Goal: Find specific page/section: Find specific page/section

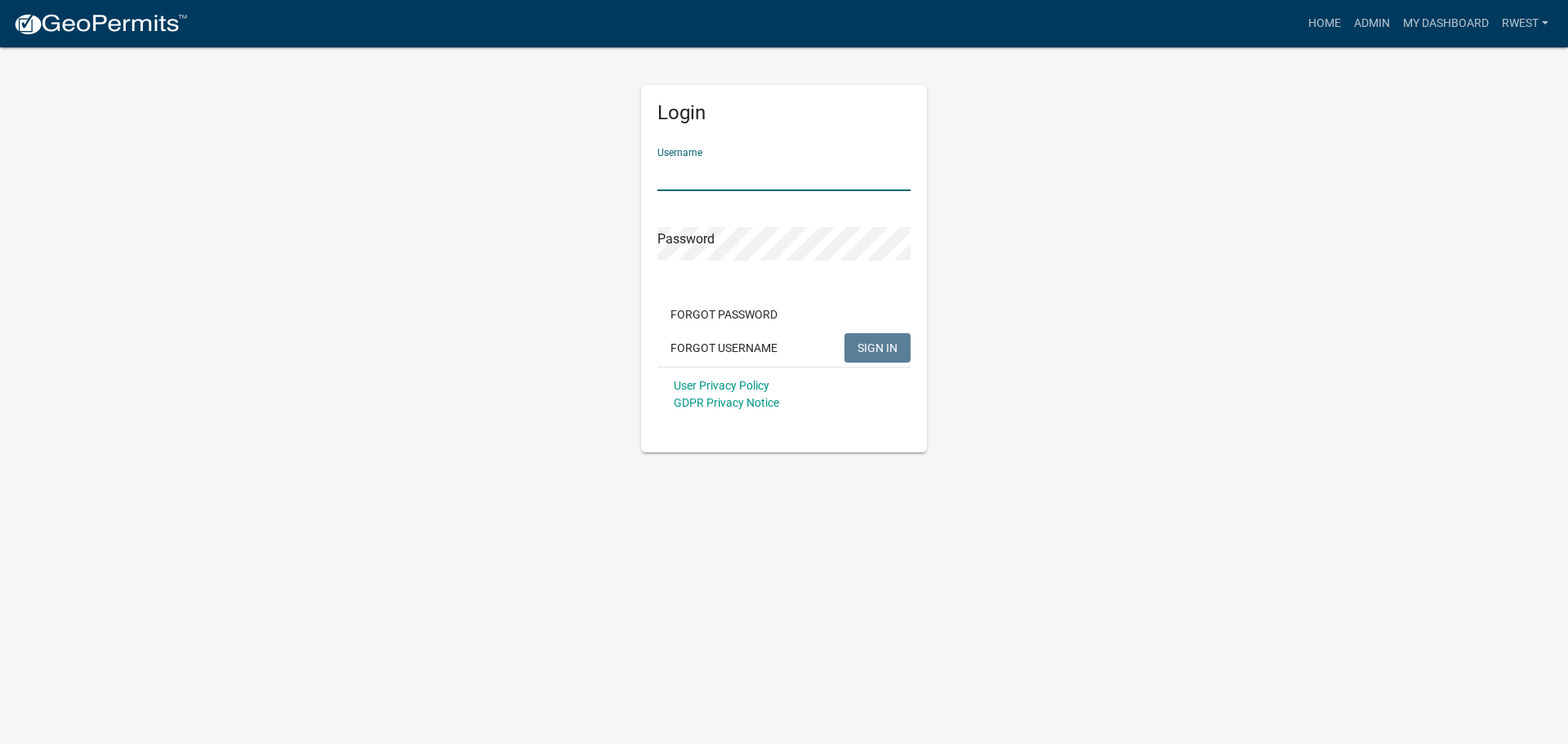
type input "rwest"
click at [844, 333] on button "SIGN IN" at bounding box center [877, 348] width 66 height 30
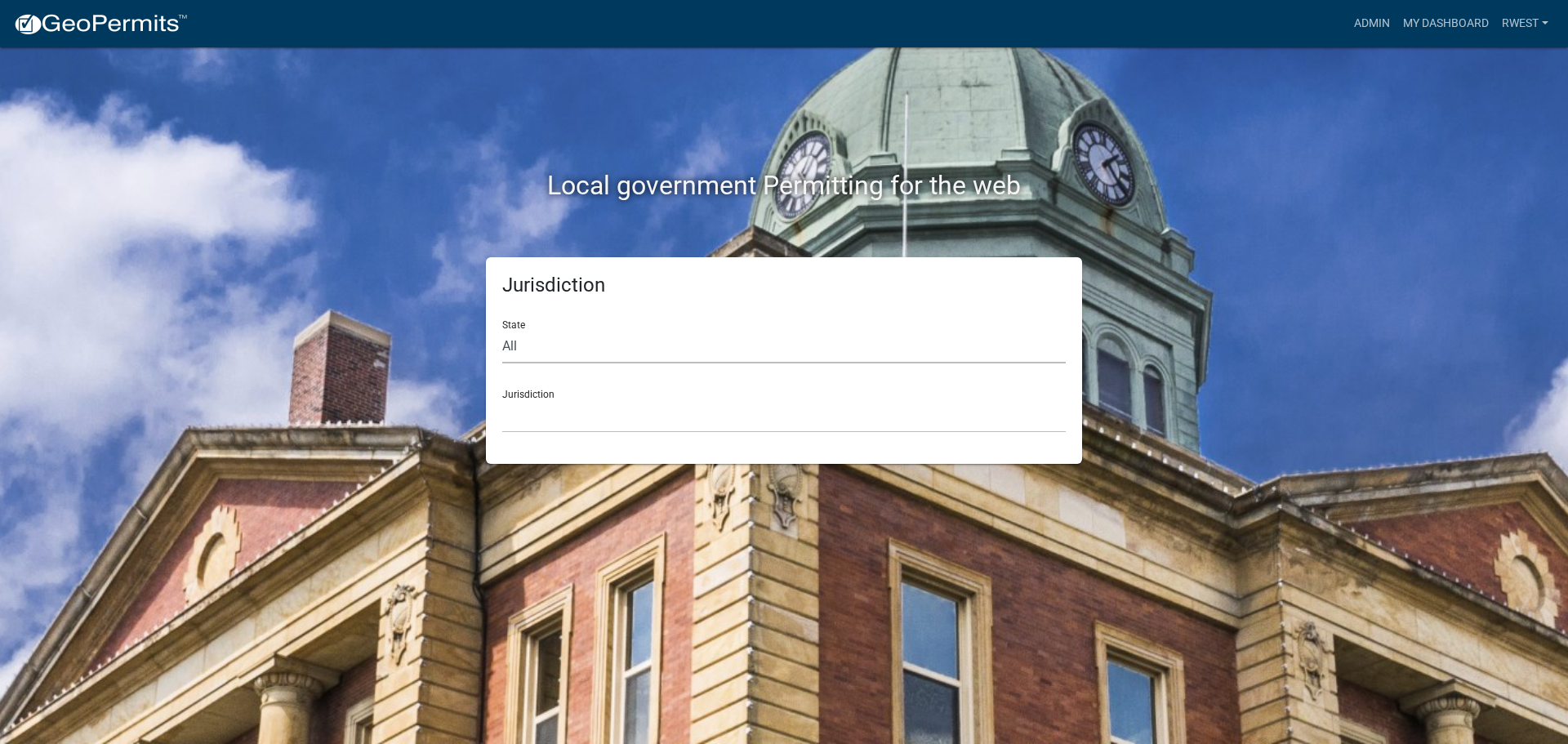
click at [606, 346] on select "All [US_STATE] [US_STATE] [US_STATE] [US_STATE] [US_STATE] [US_STATE] [US_STATE…" at bounding box center [784, 346] width 564 height 33
select select "[US_STATE]"
click at [503, 330] on select "All [US_STATE] [US_STATE] [US_STATE] [US_STATE] [US_STATE] [US_STATE] [US_STATE…" at bounding box center [784, 346] width 564 height 33
click at [582, 420] on select "[GEOGRAPHIC_DATA], [US_STATE][PERSON_NAME][GEOGRAPHIC_DATA], [US_STATE][PERSON_…" at bounding box center [784, 416] width 564 height 33
